Goal: Task Accomplishment & Management: Use online tool/utility

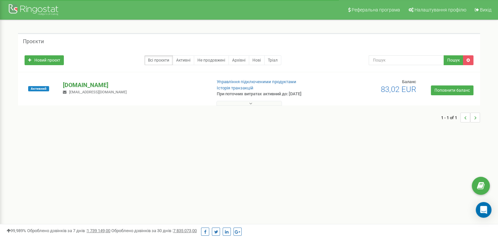
click at [75, 86] on p "[DOMAIN_NAME]" at bounding box center [134, 85] width 143 height 9
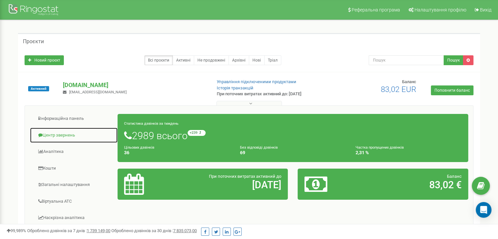
click at [60, 133] on link "Центр звернень" at bounding box center [74, 135] width 88 height 16
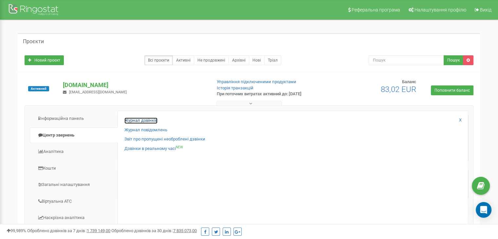
click at [133, 120] on link "Журнал дзвінків" at bounding box center [140, 121] width 33 height 6
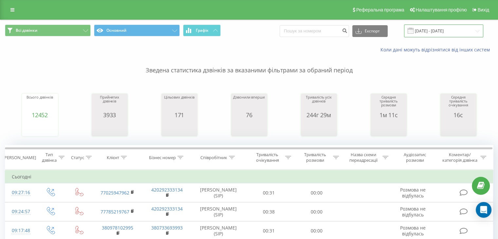
click at [456, 32] on input "[DATE] - [DATE]" at bounding box center [443, 31] width 79 height 13
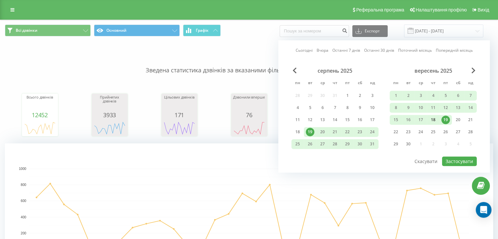
click at [434, 121] on div "18" at bounding box center [433, 120] width 9 height 9
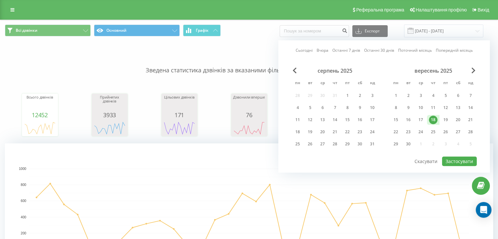
click at [434, 121] on div "18" at bounding box center [433, 120] width 9 height 9
click at [453, 161] on button "Застосувати" at bounding box center [459, 161] width 35 height 9
type input "[DATE] - [DATE]"
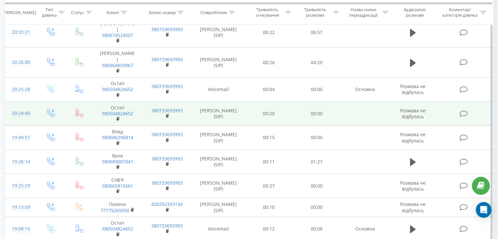
scroll to position [218, 0]
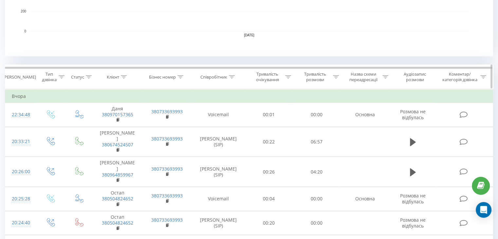
click at [232, 77] on icon at bounding box center [232, 76] width 6 height 3
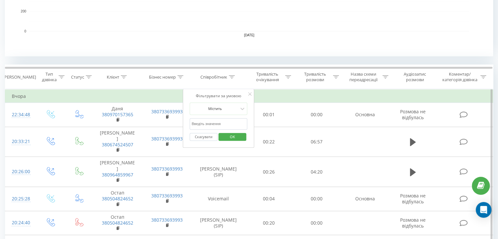
click at [228, 122] on input "text" at bounding box center [219, 123] width 58 height 11
click at [231, 138] on span "OK" at bounding box center [232, 137] width 18 height 10
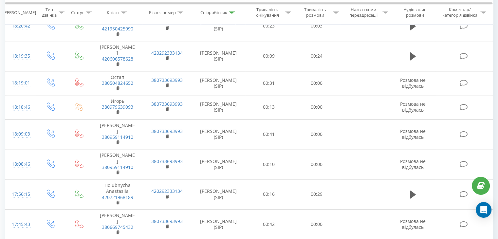
scroll to position [715, 0]
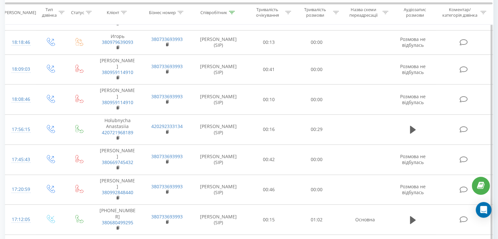
scroll to position [641, 0]
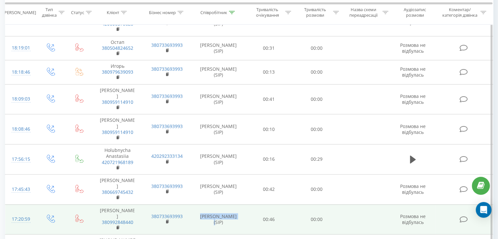
drag, startPoint x: 241, startPoint y: 157, endPoint x: 197, endPoint y: 156, distance: 44.2
click at [197, 204] on td "[PERSON_NAME] (SIP)" at bounding box center [218, 219] width 53 height 30
copy td "[PERSON_NAME]"
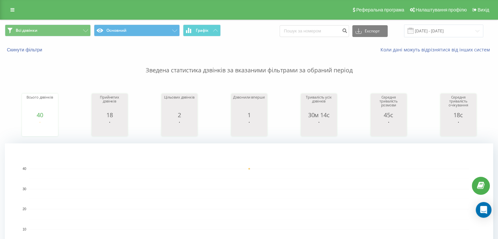
scroll to position [109, 0]
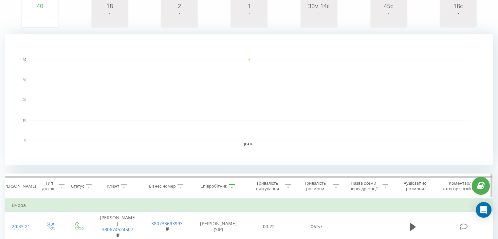
click at [231, 182] on th "Співробітник" at bounding box center [218, 186] width 53 height 24
click at [230, 184] on icon at bounding box center [232, 185] width 6 height 3
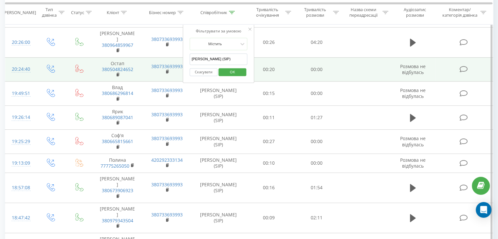
scroll to position [328, 0]
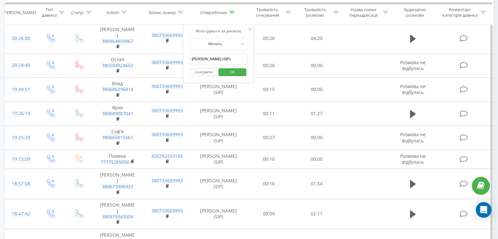
click at [235, 55] on input "[PERSON_NAME] (SIP)" at bounding box center [219, 58] width 58 height 11
click at [227, 70] on span "OK" at bounding box center [232, 72] width 18 height 10
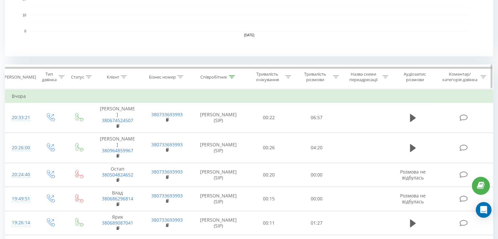
click at [231, 74] on div at bounding box center [232, 77] width 6 height 6
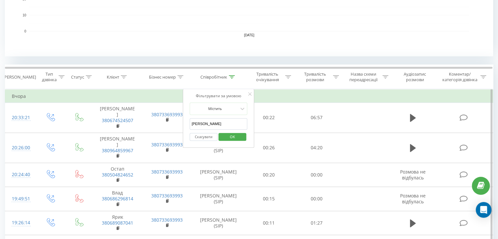
click at [233, 125] on input "[PERSON_NAME]" at bounding box center [219, 123] width 58 height 11
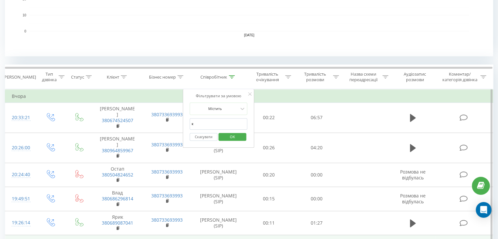
type input "к"
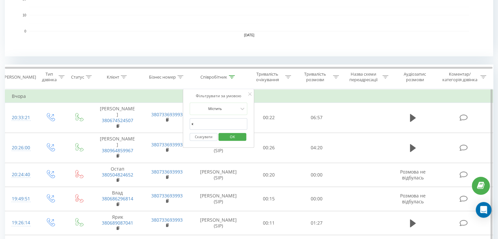
click at [249, 93] on icon at bounding box center [249, 93] width 3 height 3
